Goal: Transaction & Acquisition: Book appointment/travel/reservation

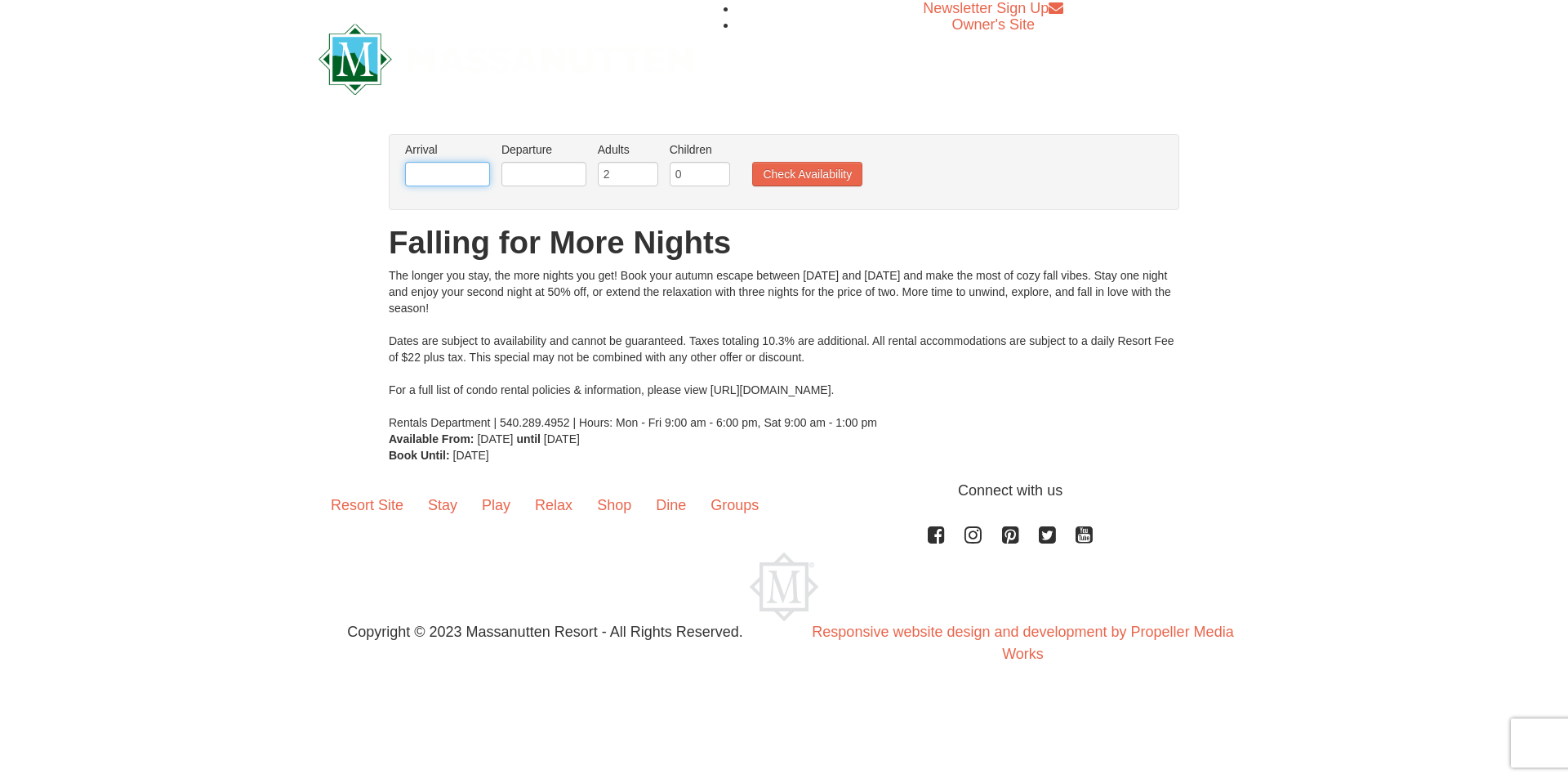
click at [443, 179] on input "text" at bounding box center [447, 173] width 85 height 25
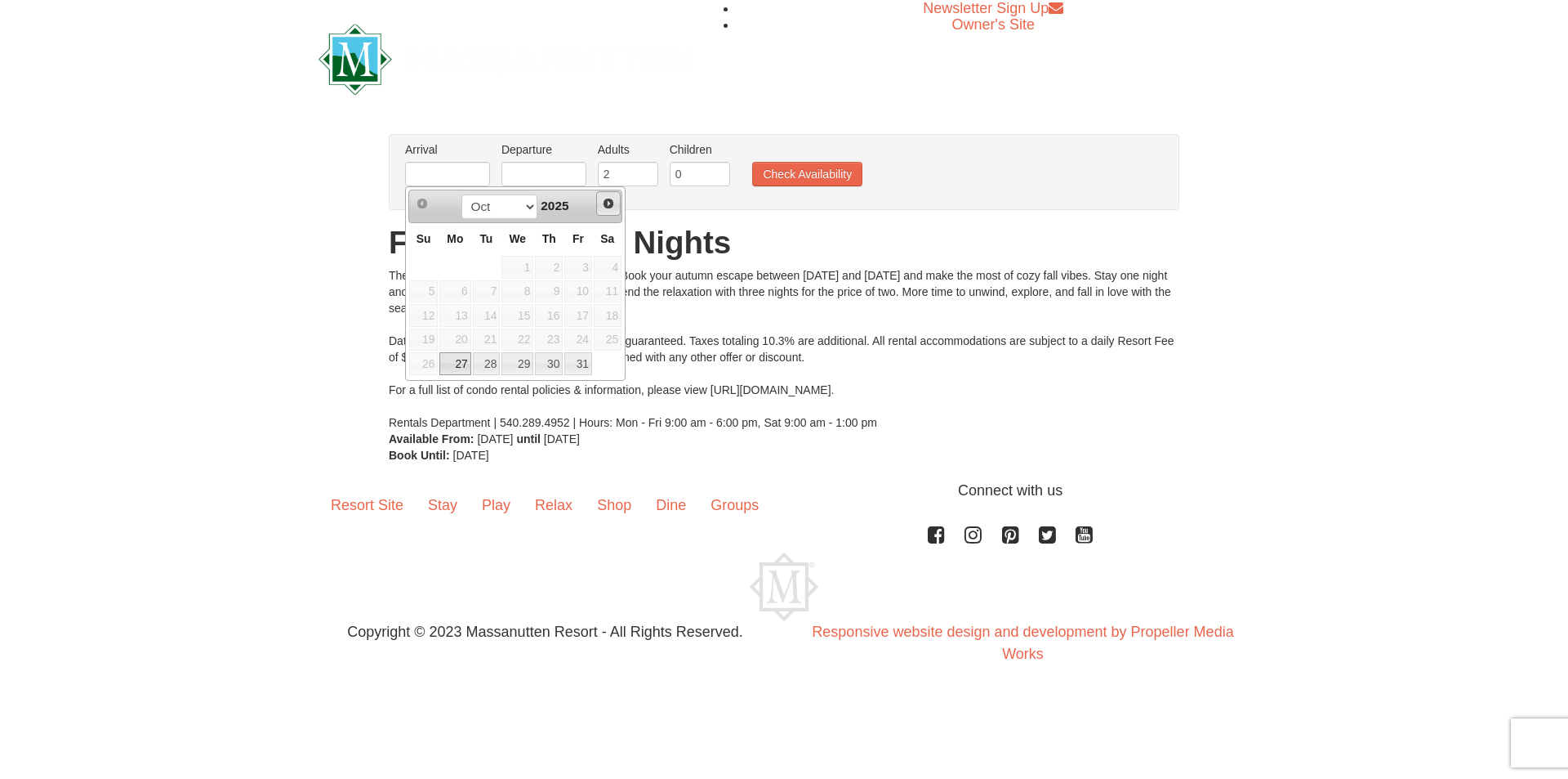
click at [607, 204] on span "Next" at bounding box center [608, 203] width 13 height 13
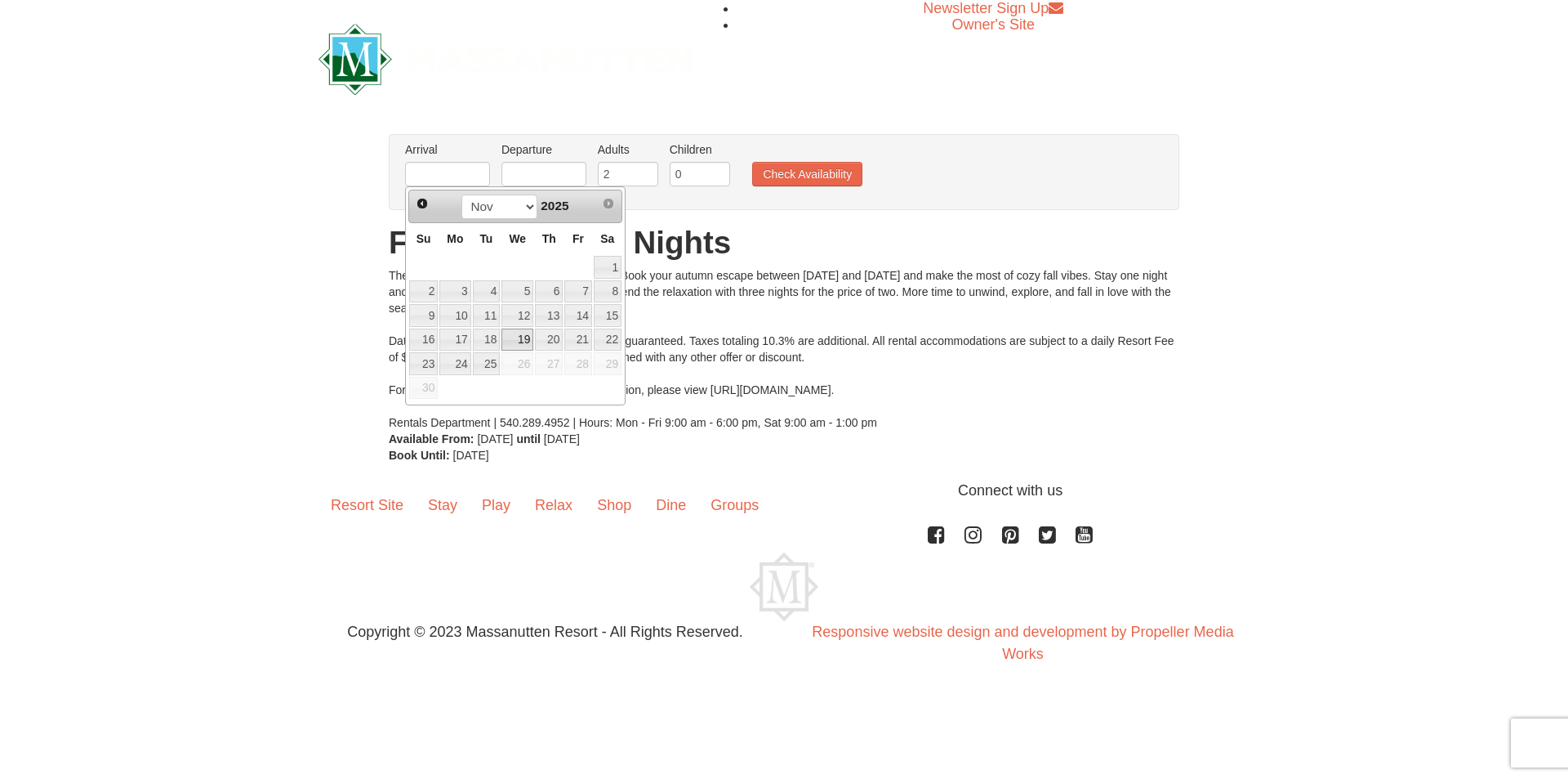
click at [527, 341] on link "19" at bounding box center [517, 339] width 32 height 23
type input "[DATE]"
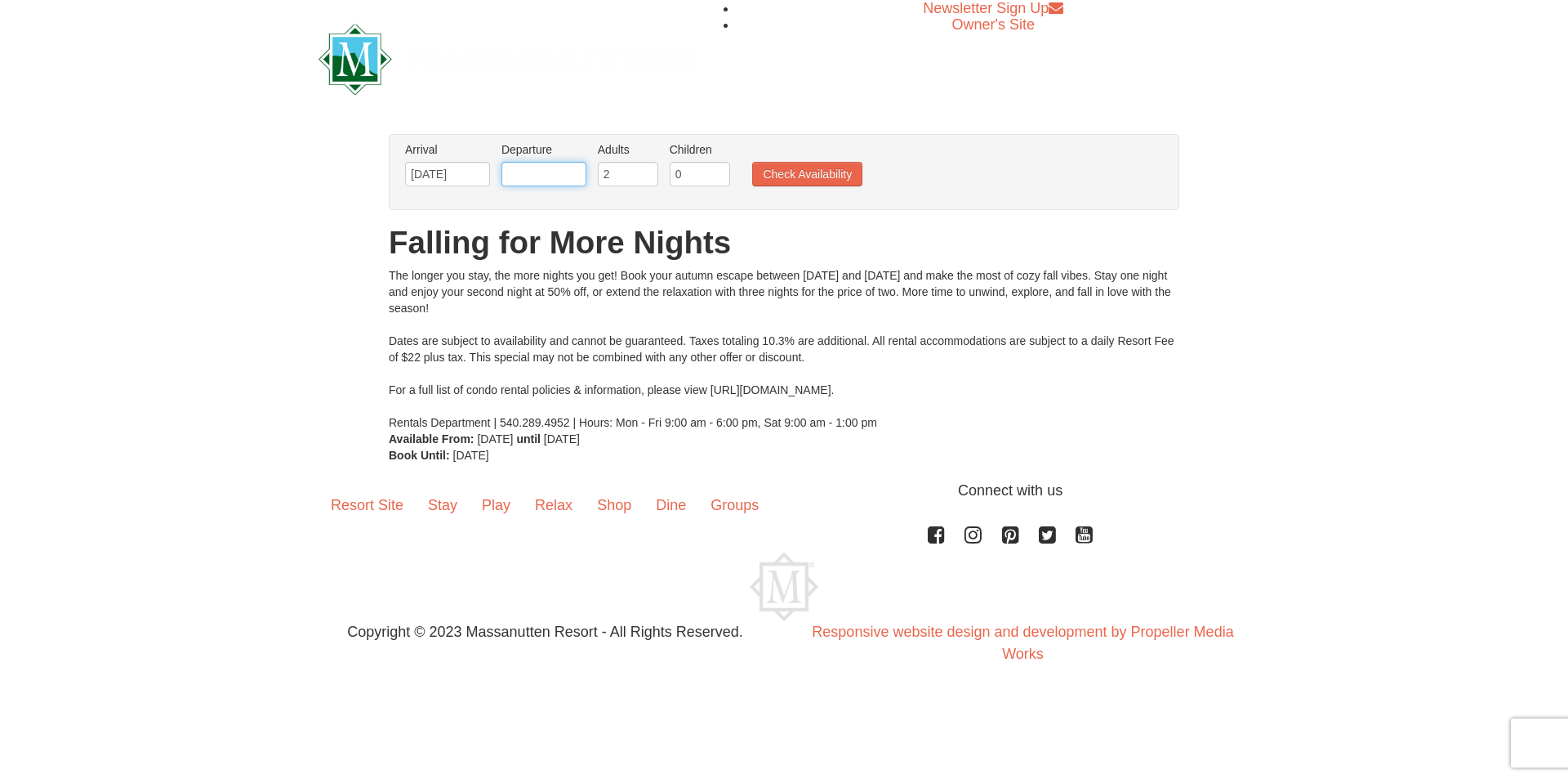
click at [536, 173] on input "text" at bounding box center [544, 173] width 85 height 25
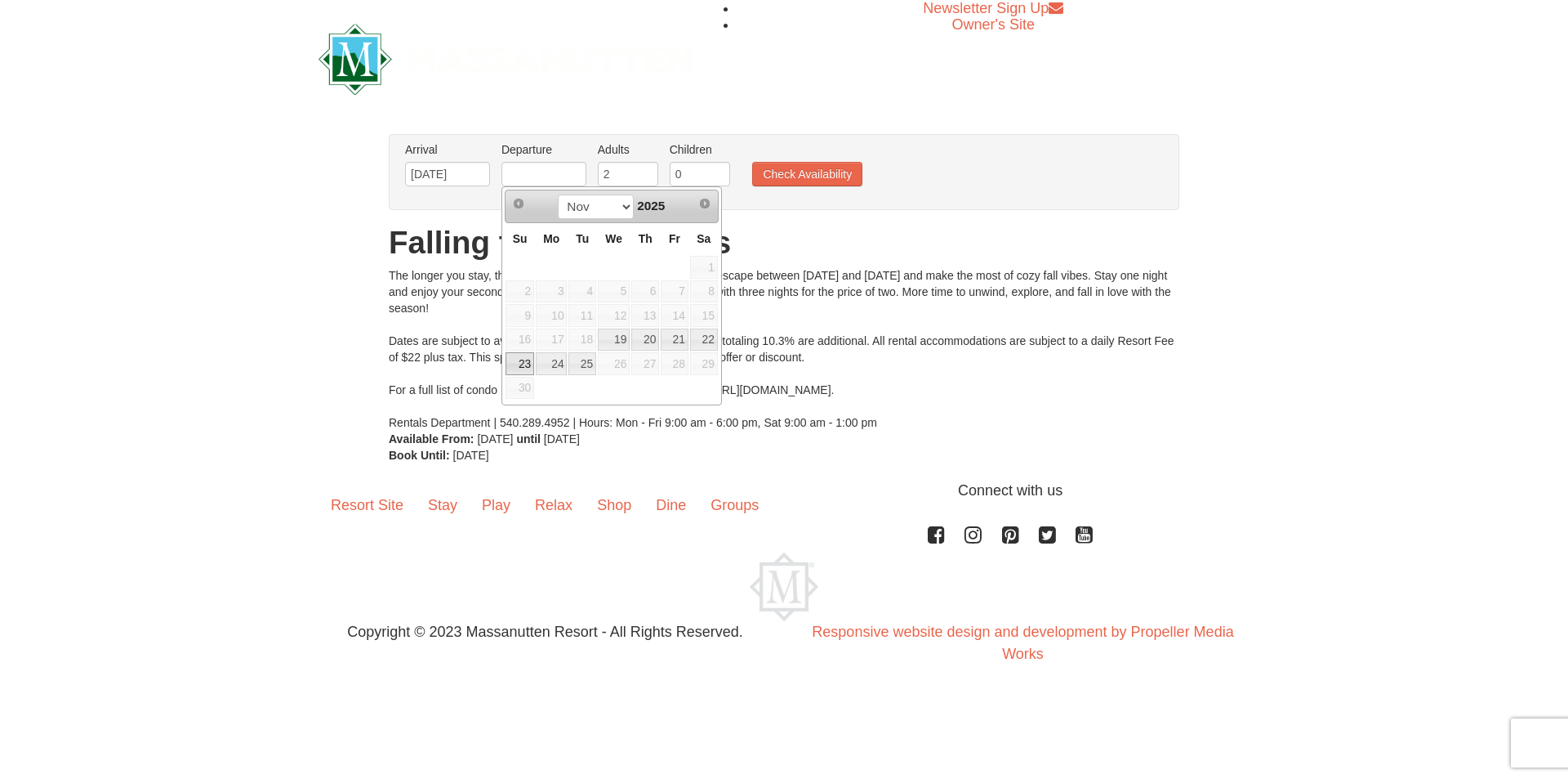
click at [518, 370] on link "23" at bounding box center [520, 363] width 29 height 23
type input "[DATE]"
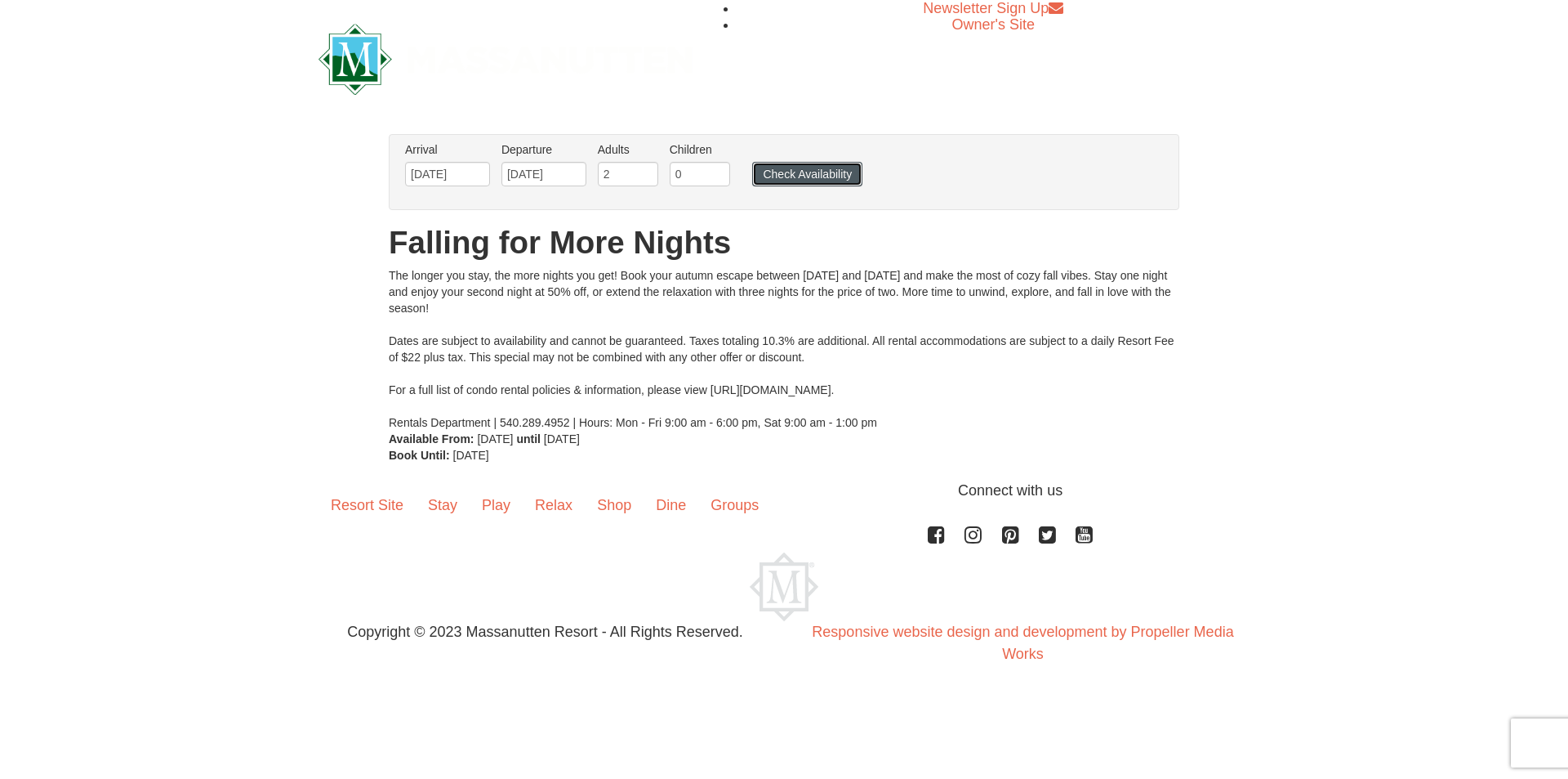
click at [773, 168] on button "Check Availability" at bounding box center [807, 173] width 110 height 25
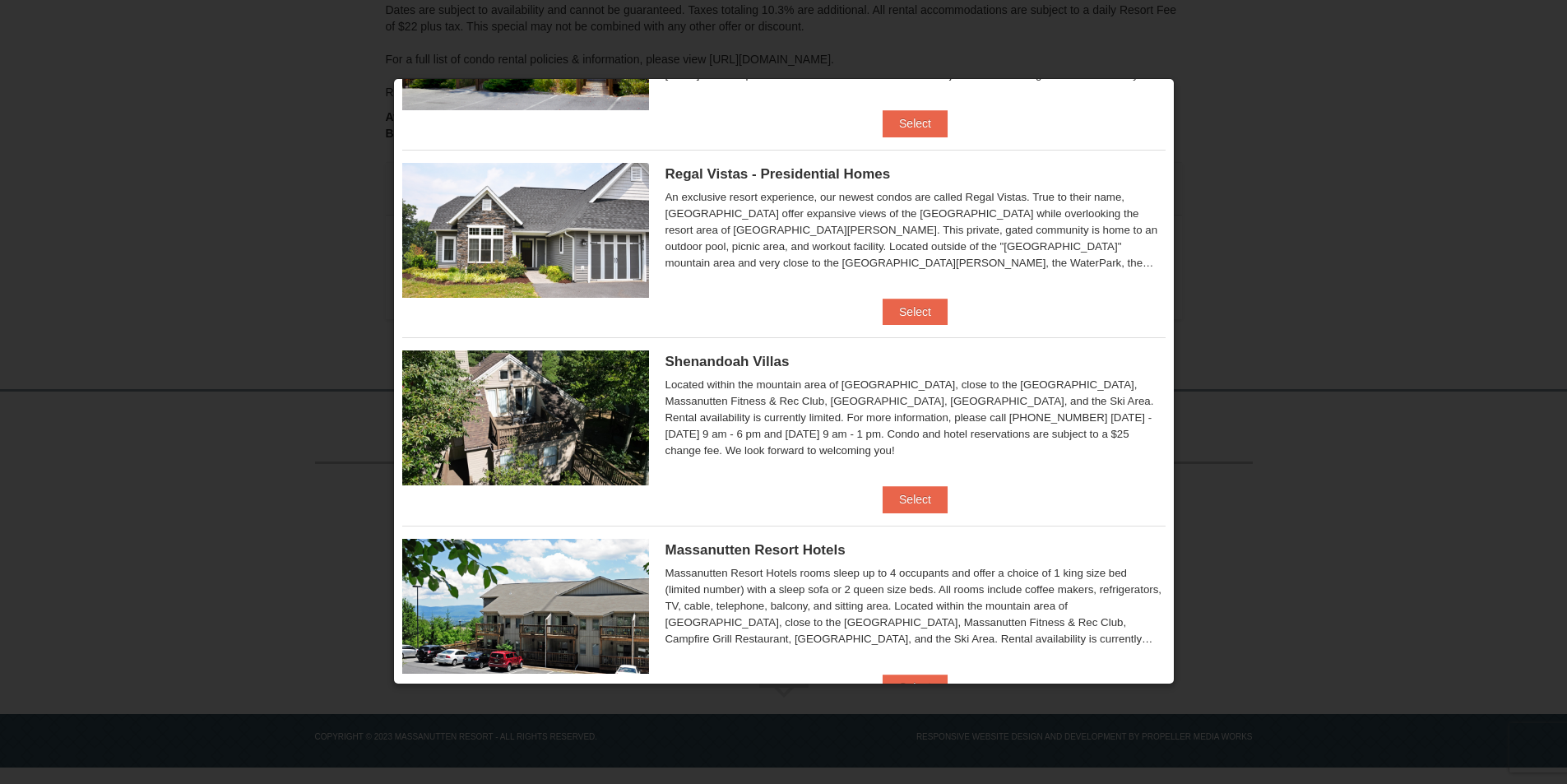
scroll to position [153, 0]
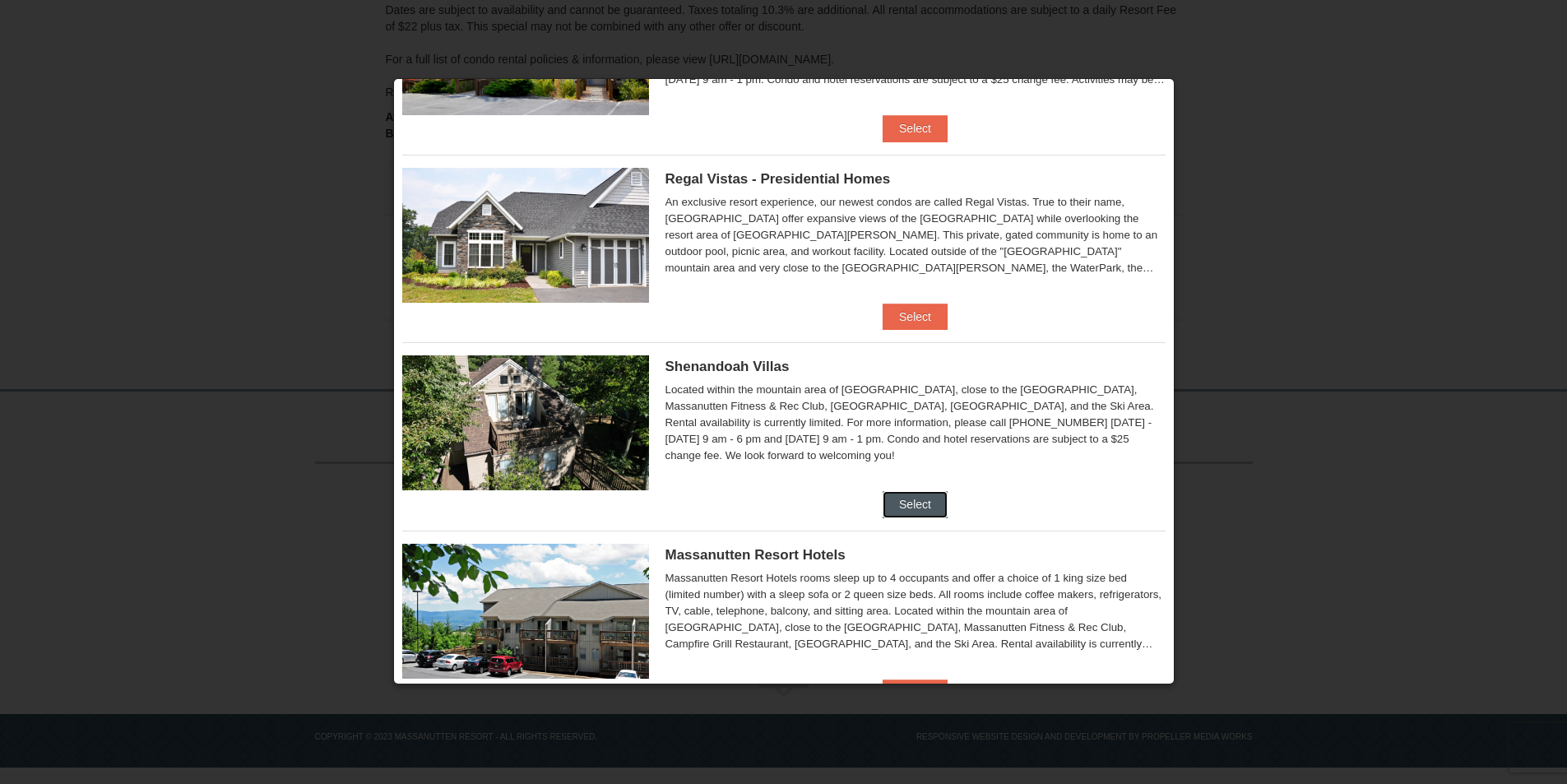
click at [903, 500] on button "Select" at bounding box center [915, 504] width 65 height 26
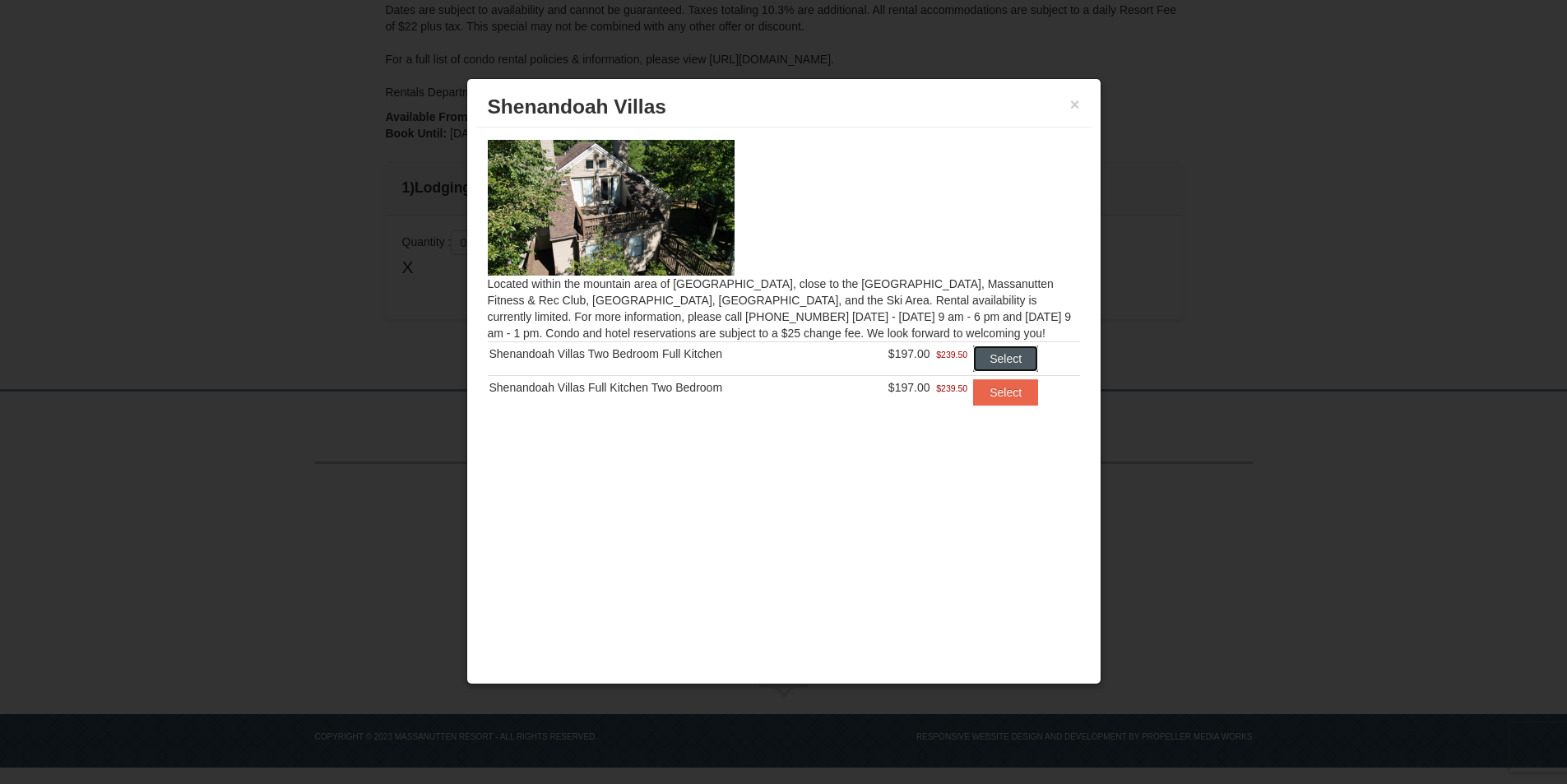
click at [1003, 353] on button "Select" at bounding box center [1006, 358] width 65 height 26
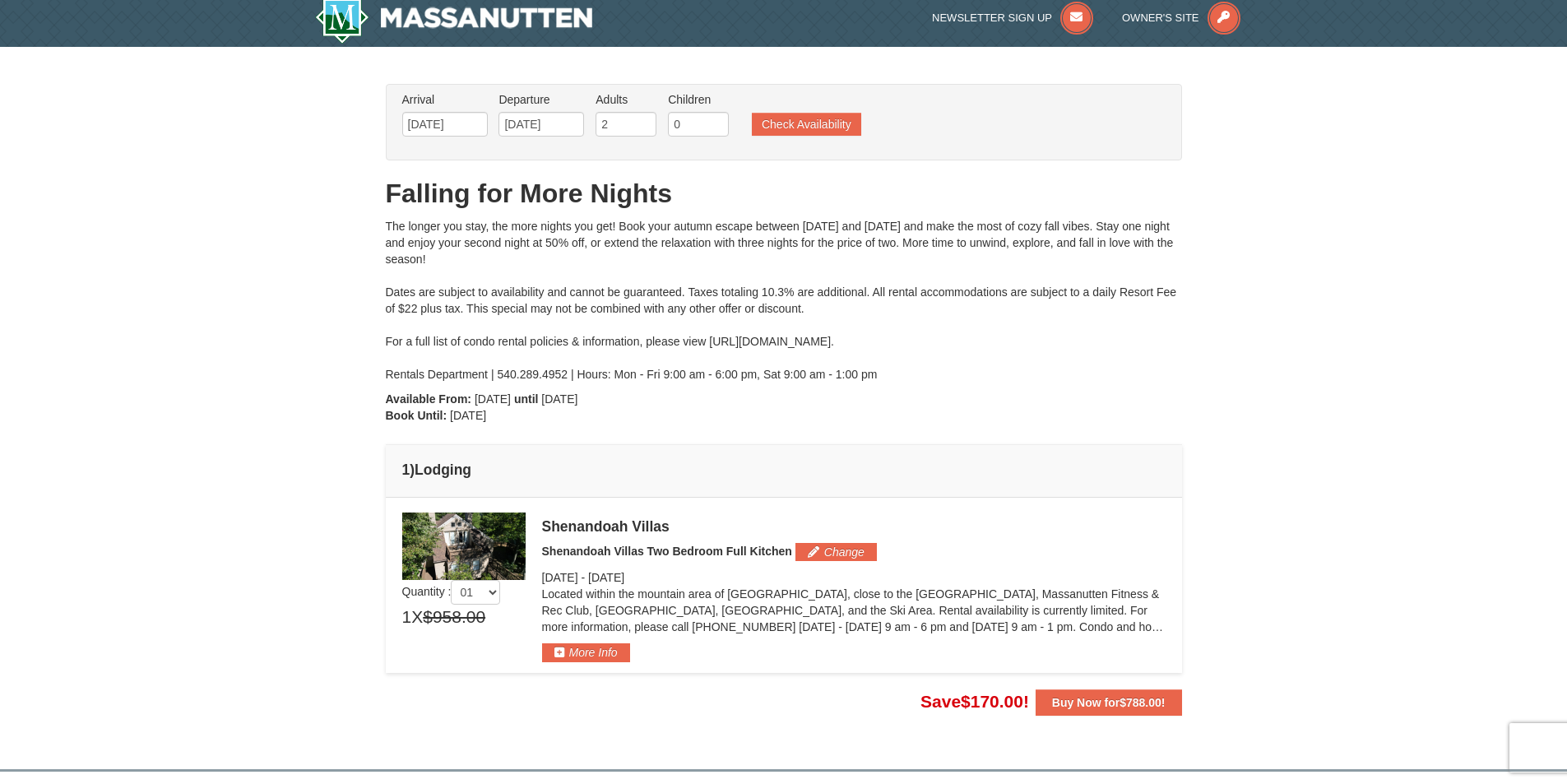
scroll to position [0, 0]
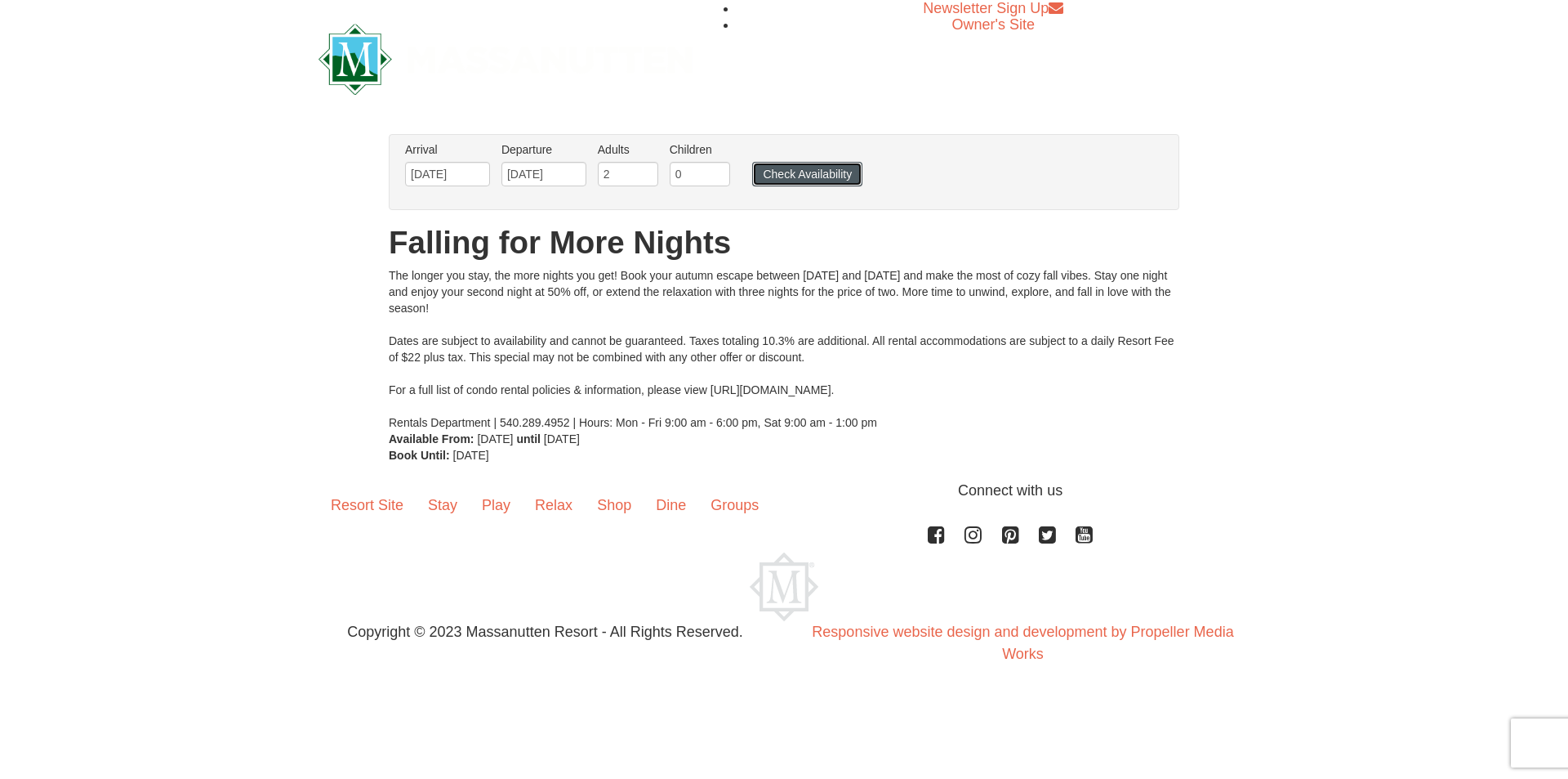
click at [829, 170] on button "Check Availability" at bounding box center [807, 173] width 110 height 25
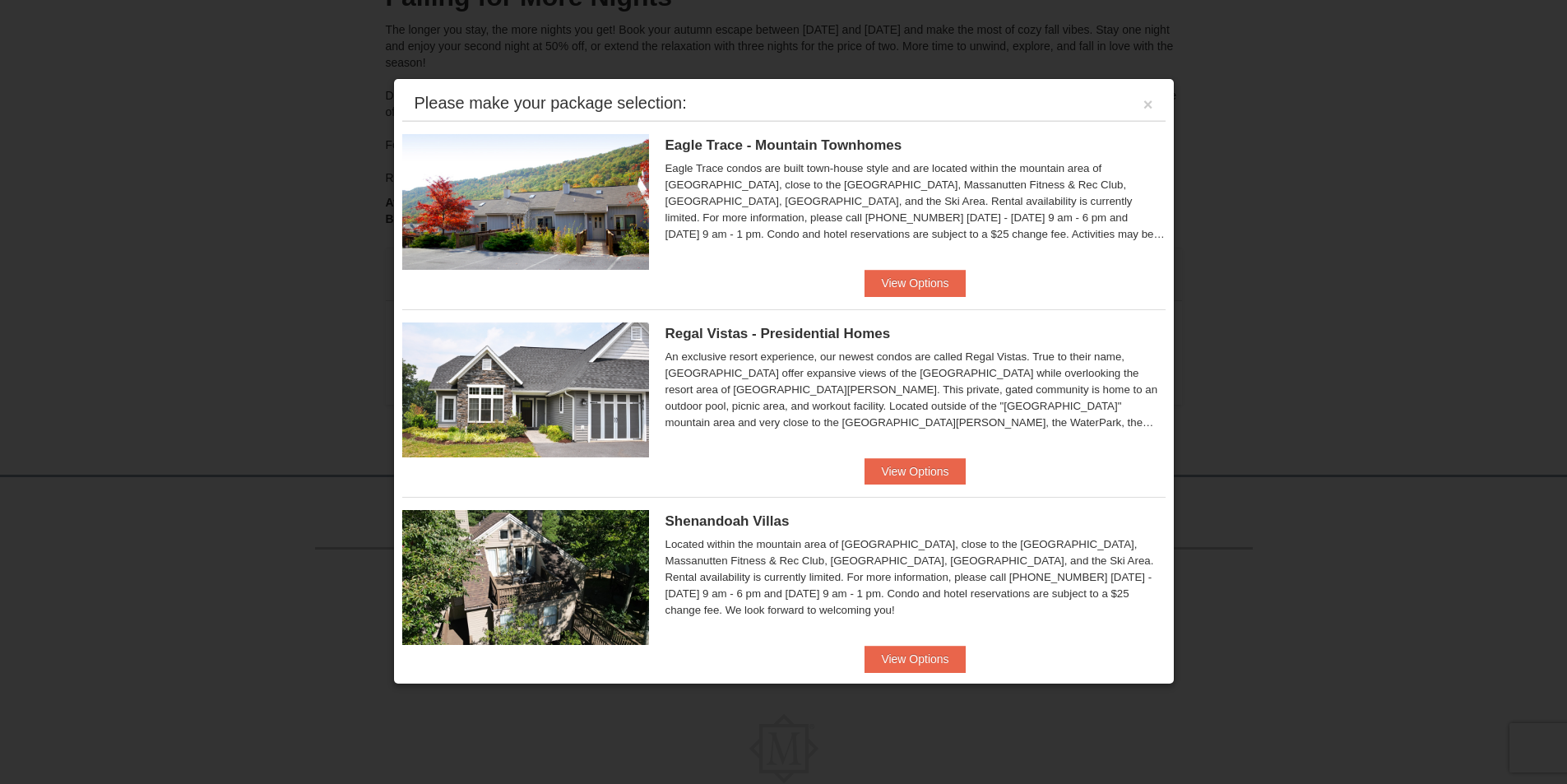
scroll to position [208, 0]
click at [921, 295] on button "View Options" at bounding box center [915, 283] width 100 height 26
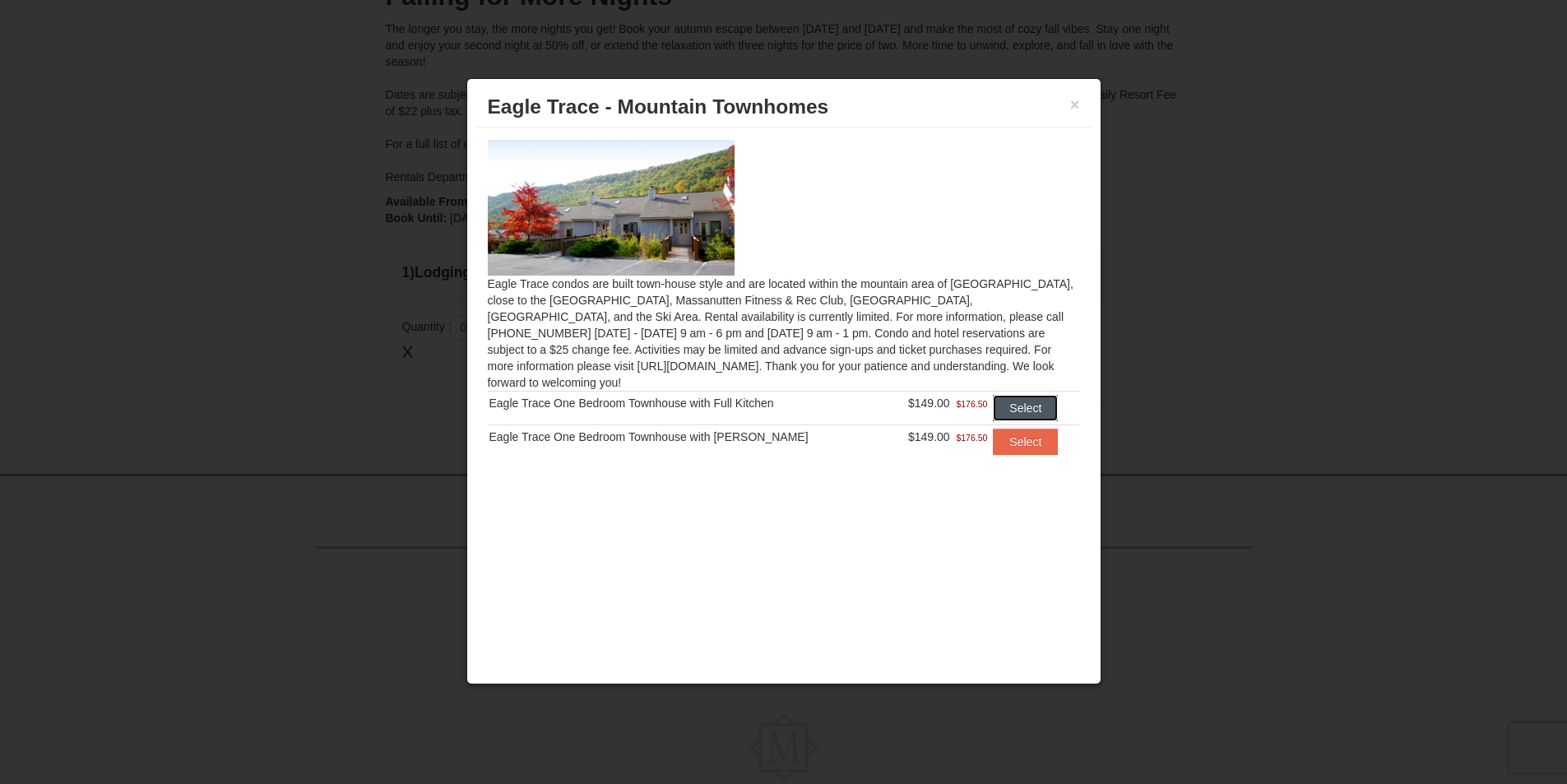
click at [1006, 395] on button "Select" at bounding box center [1025, 408] width 65 height 26
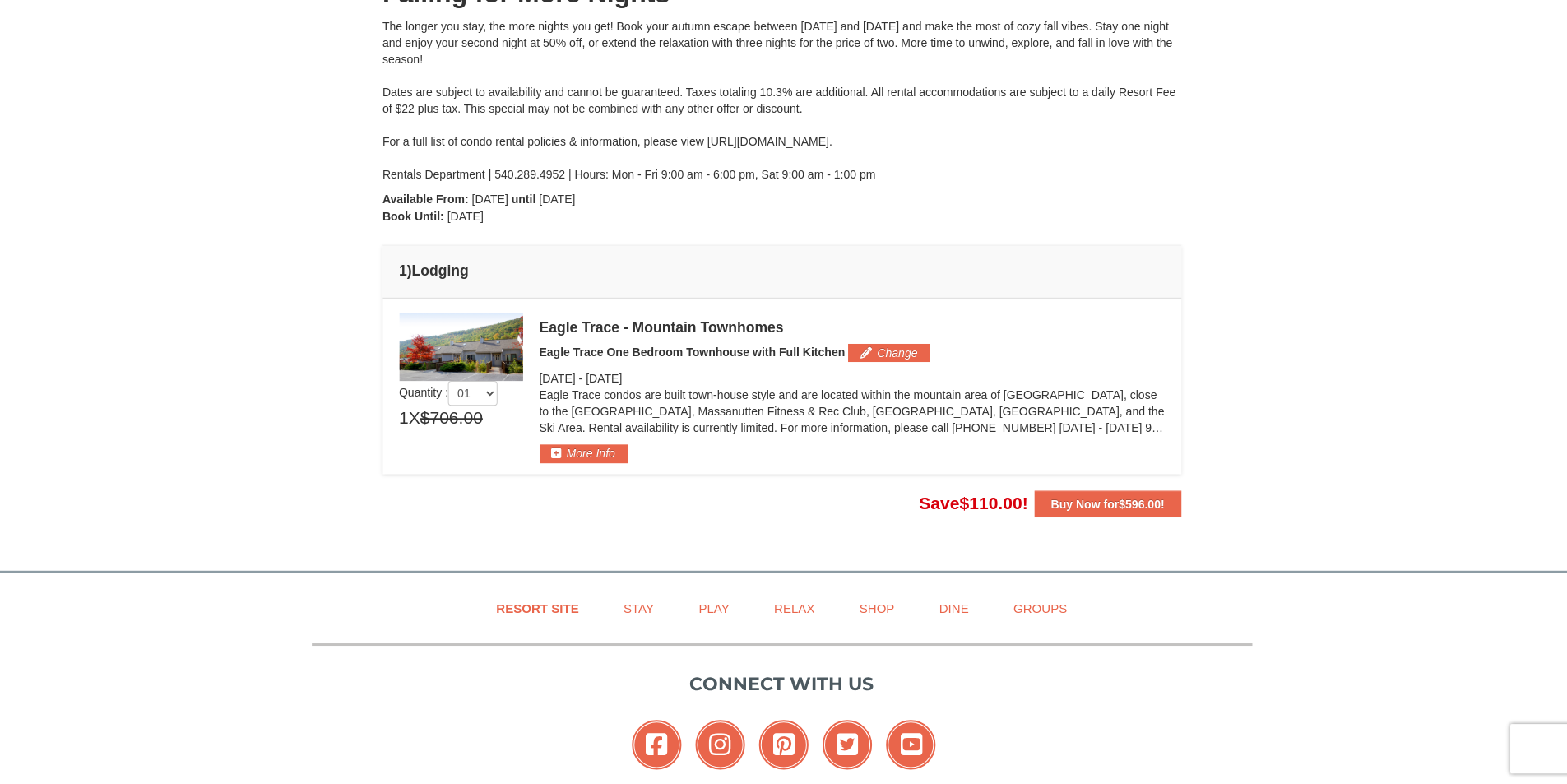
scroll to position [209, 0]
